Goal: Contribute content

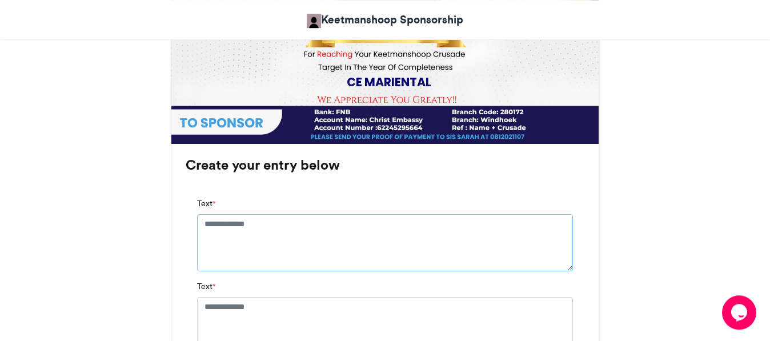
click at [265, 229] on textarea "Text *" at bounding box center [385, 242] width 376 height 57
click at [266, 226] on textarea "Text *" at bounding box center [385, 242] width 376 height 57
type textarea "*"
type textarea "**********"
click at [255, 326] on textarea "Text *" at bounding box center [385, 336] width 376 height 57
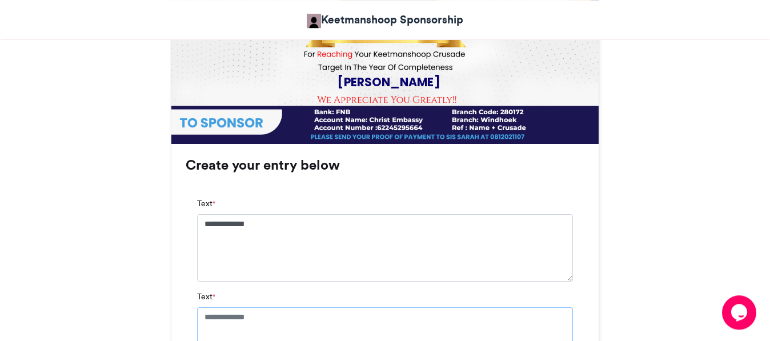
drag, startPoint x: 272, startPoint y: 317, endPoint x: 208, endPoint y: 322, distance: 64.2
click at [208, 322] on textarea "Text *" at bounding box center [385, 336] width 376 height 57
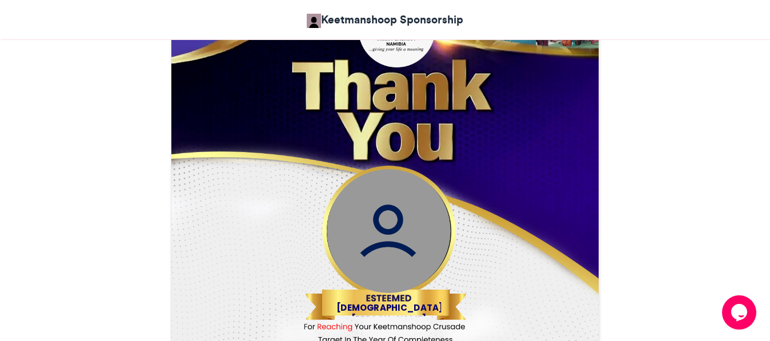
scroll to position [373, 0]
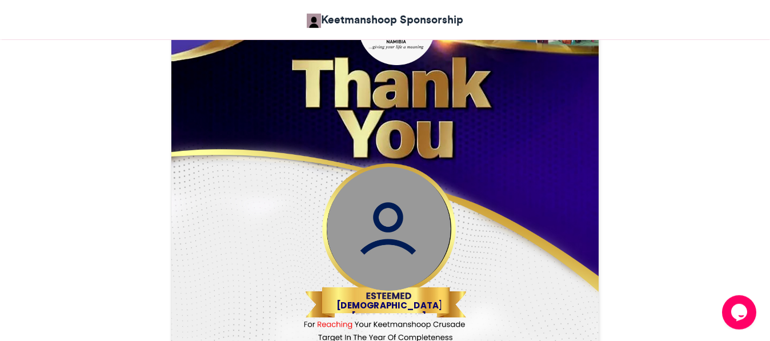
type textarea "**********"
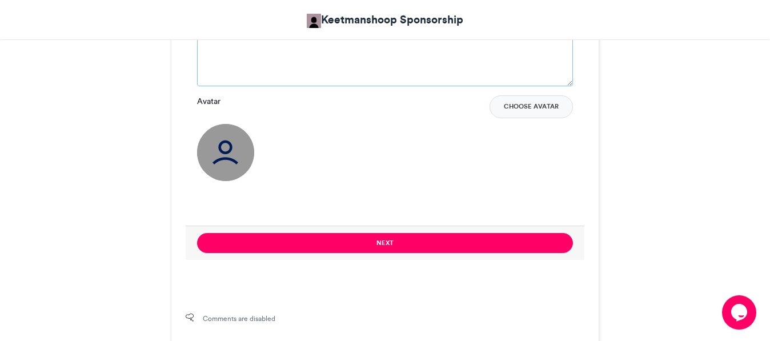
scroll to position [940, 0]
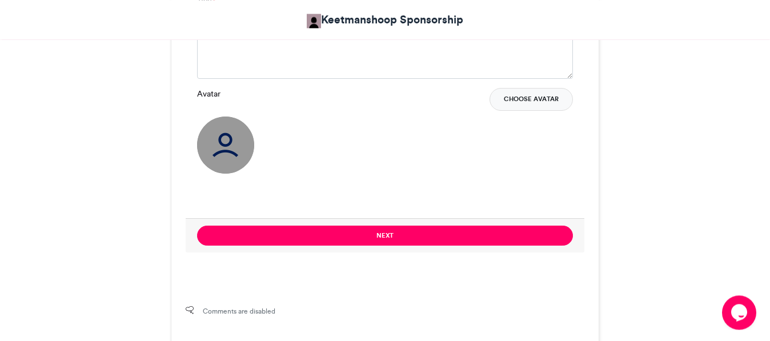
click at [536, 91] on button "Choose Avatar" at bounding box center [531, 99] width 83 height 23
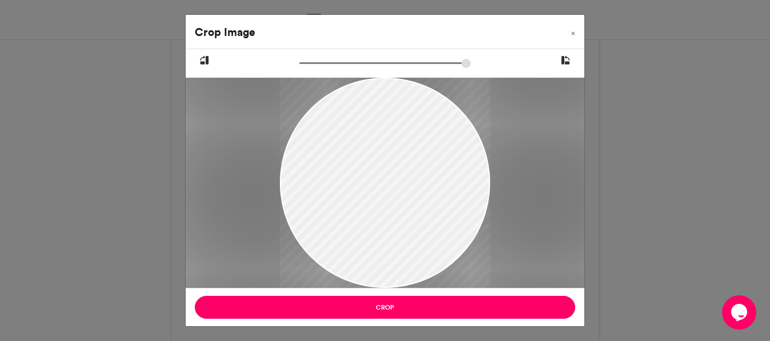
drag, startPoint x: 433, startPoint y: 159, endPoint x: 409, endPoint y: 190, distance: 38.8
click at [409, 190] on div at bounding box center [385, 208] width 210 height 315
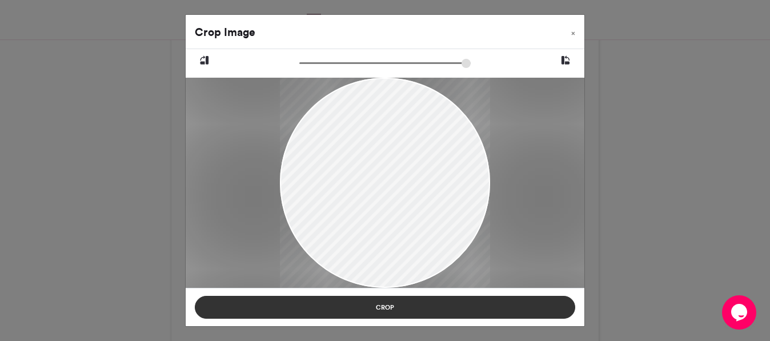
click at [414, 315] on button "Crop" at bounding box center [385, 307] width 381 height 23
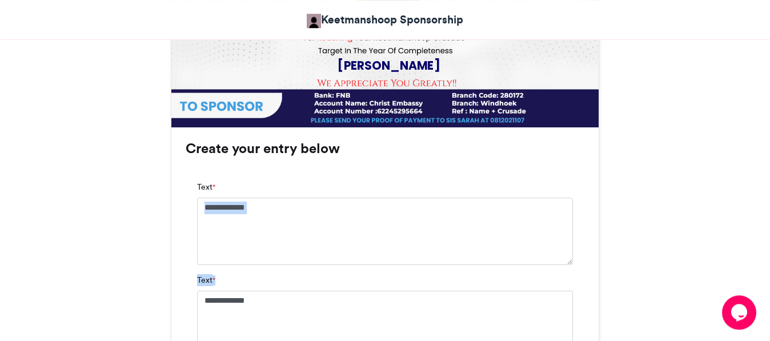
scroll to position [660, 0]
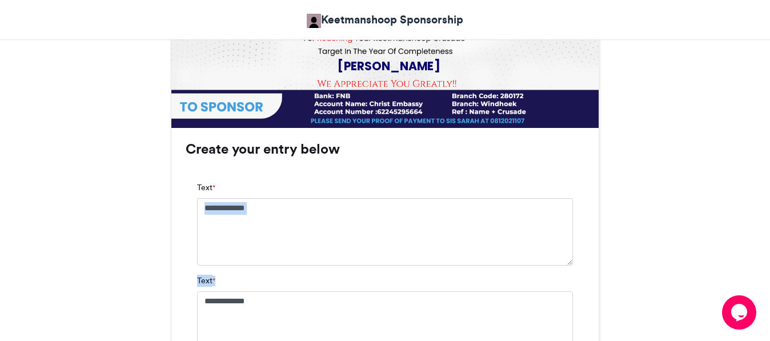
drag, startPoint x: 768, startPoint y: 277, endPoint x: 776, endPoint y: 274, distance: 8.2
click at [770, 274] on html "Keetmanshoop Sponsorship Crusade Target Crusade Target Keetmanshoop Sponsorship…" at bounding box center [385, 44] width 770 height 1408
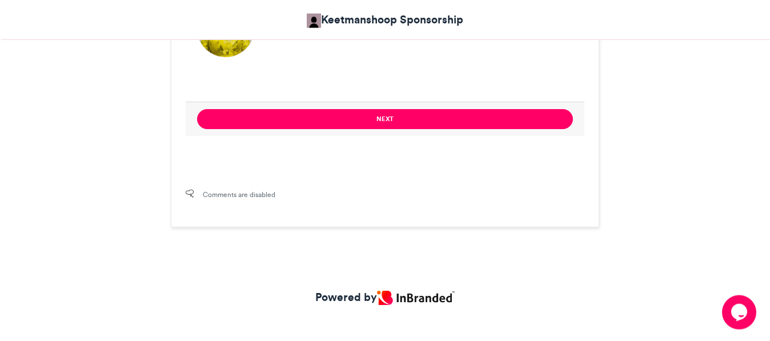
scroll to position [1067, 0]
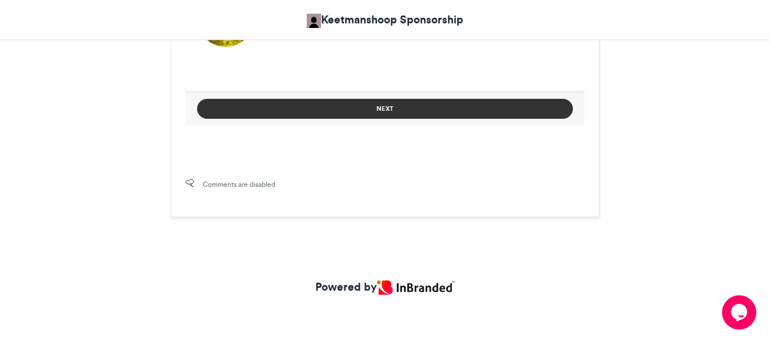
click at [400, 102] on button "Next" at bounding box center [385, 109] width 376 height 20
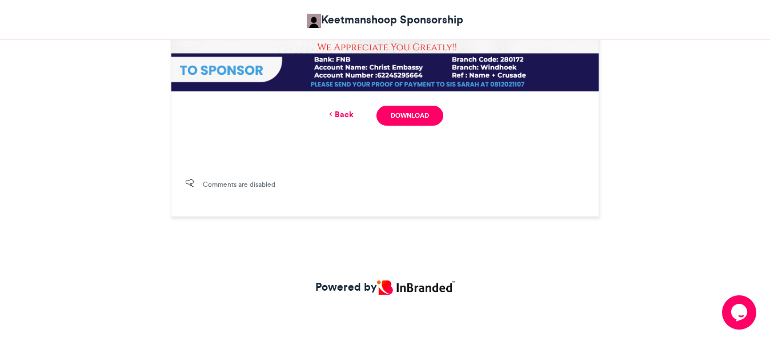
scroll to position [697, 0]
click at [404, 118] on link "Download" at bounding box center [410, 116] width 67 height 20
